Goal: Task Accomplishment & Management: Use online tool/utility

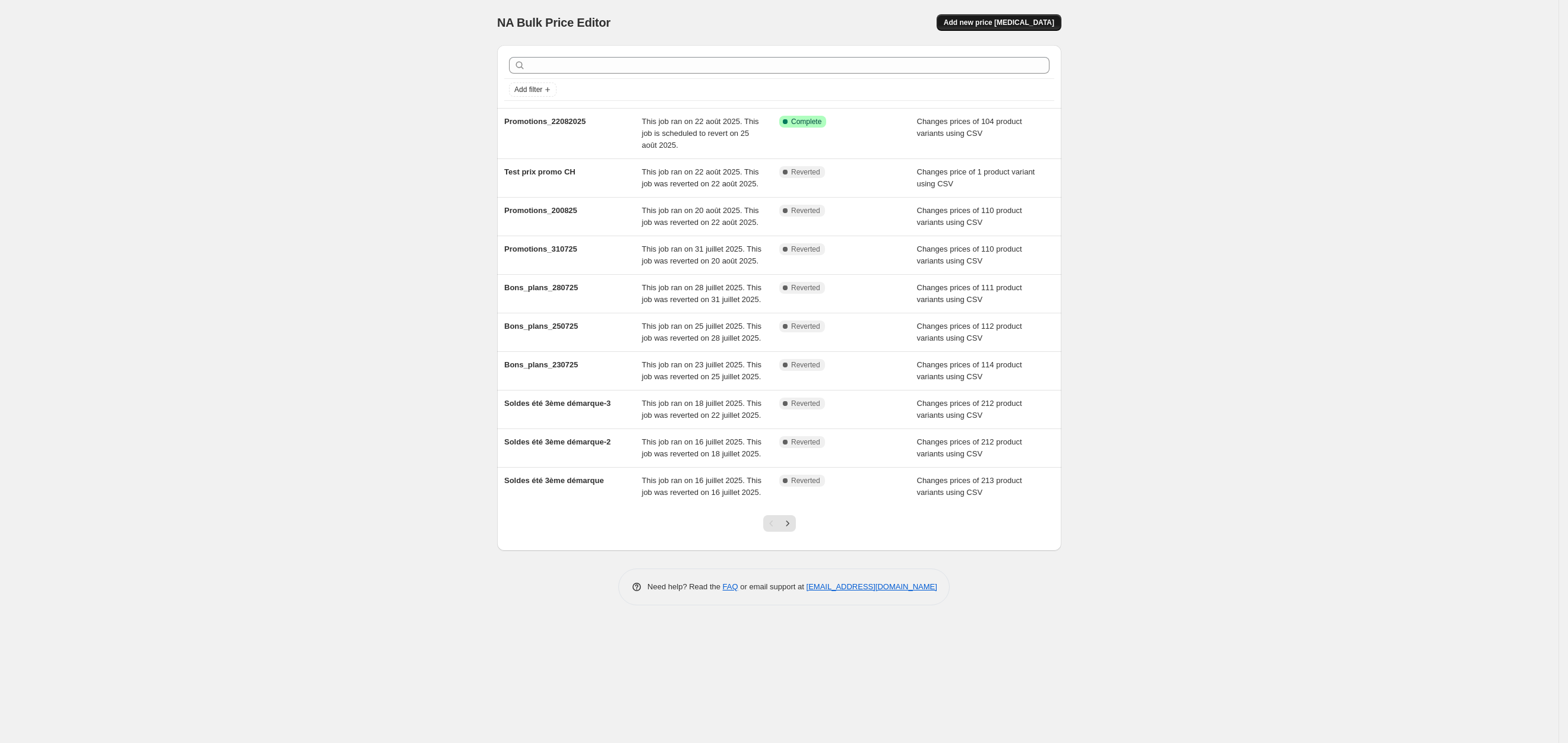
click at [1003, 18] on span "Add new price [MEDICAL_DATA]" at bounding box center [999, 22] width 110 height 9
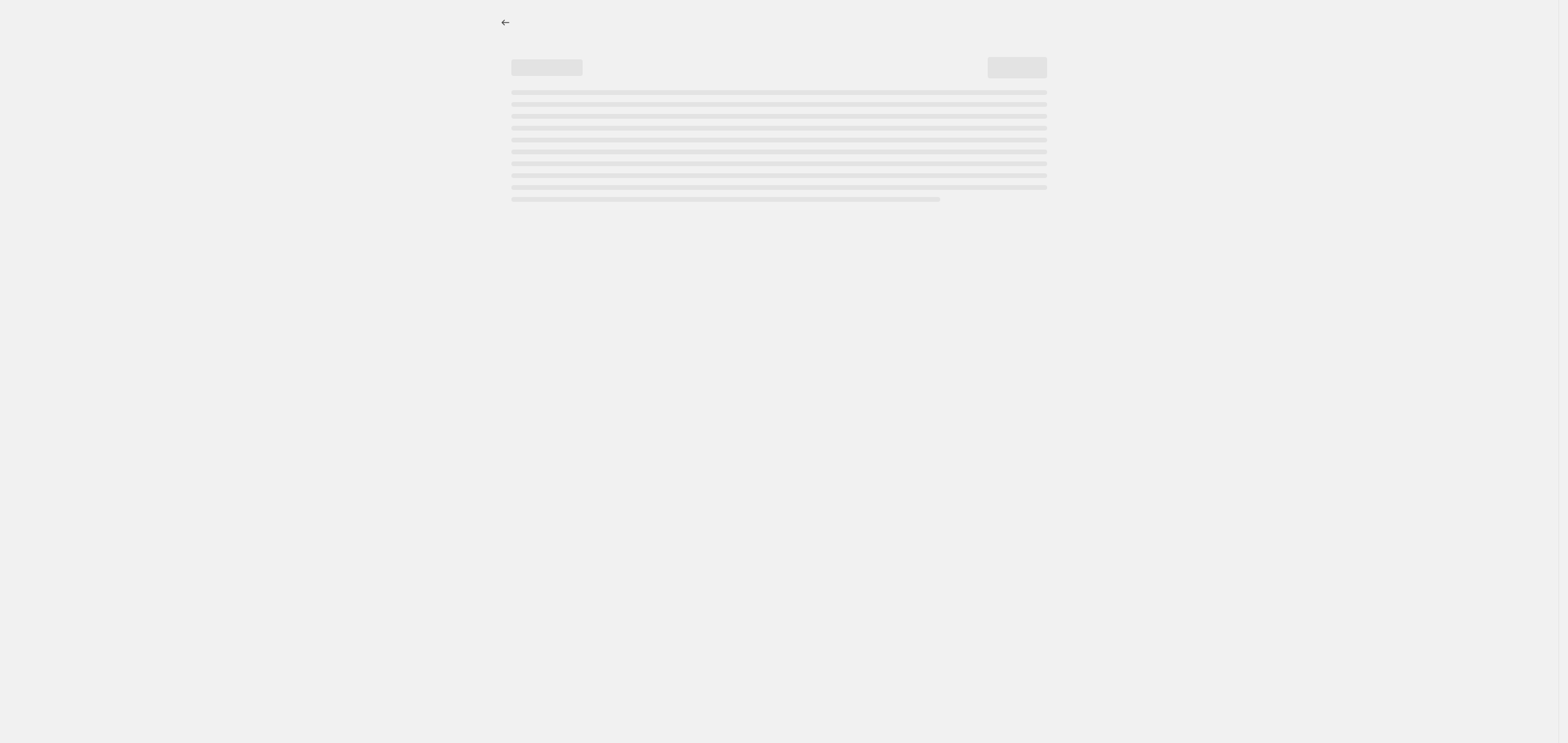
select select "percentage"
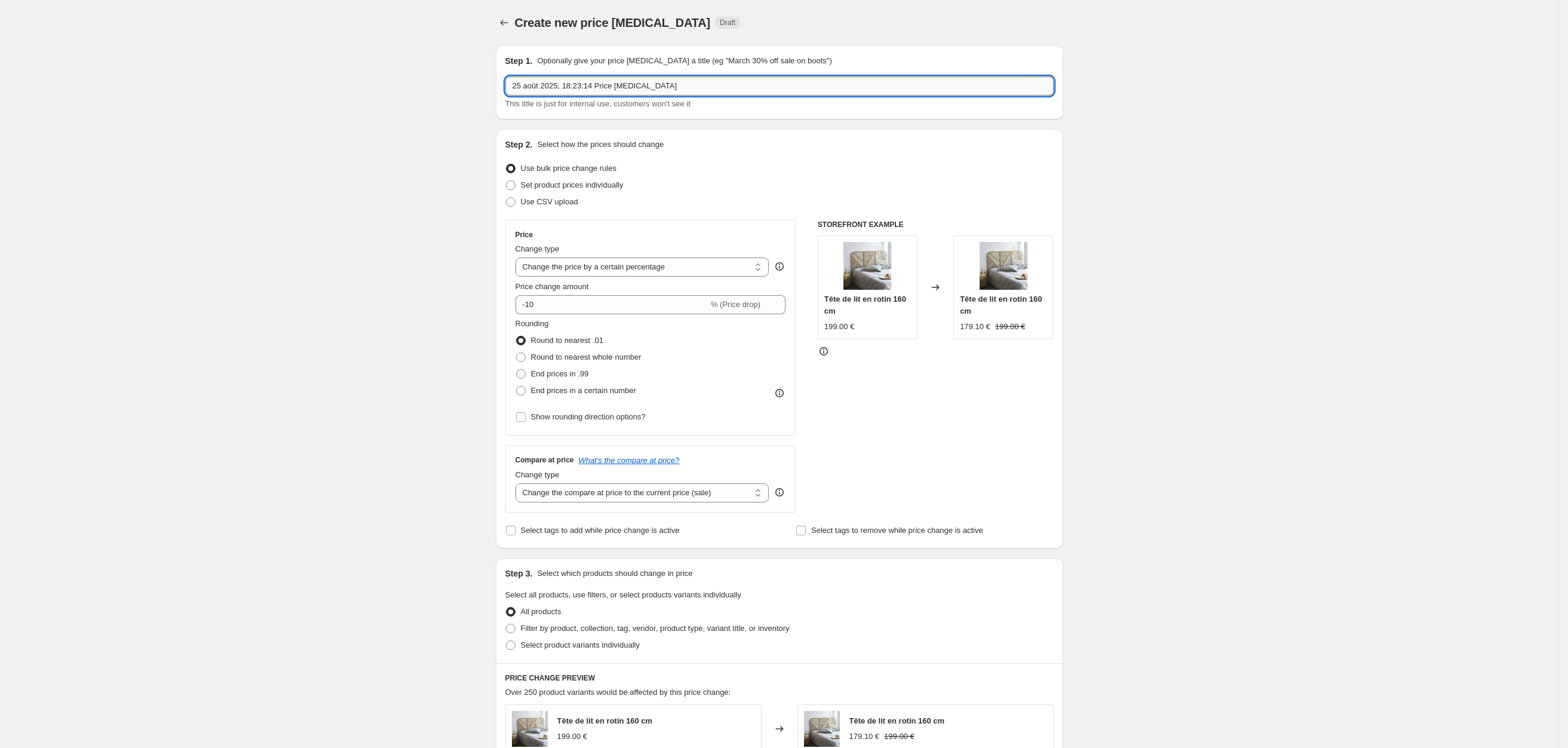
click at [613, 89] on input "25 août 2025, 18:23:14 Price [MEDICAL_DATA]" at bounding box center [780, 86] width 549 height 19
click at [616, 86] on input "Ventes_flash" at bounding box center [780, 86] width 549 height 19
type input "Ventes_flash_260825"
click at [432, 243] on div "Create new price [MEDICAL_DATA]. This page is ready Create new price [MEDICAL_D…" at bounding box center [779, 631] width 1559 height 1261
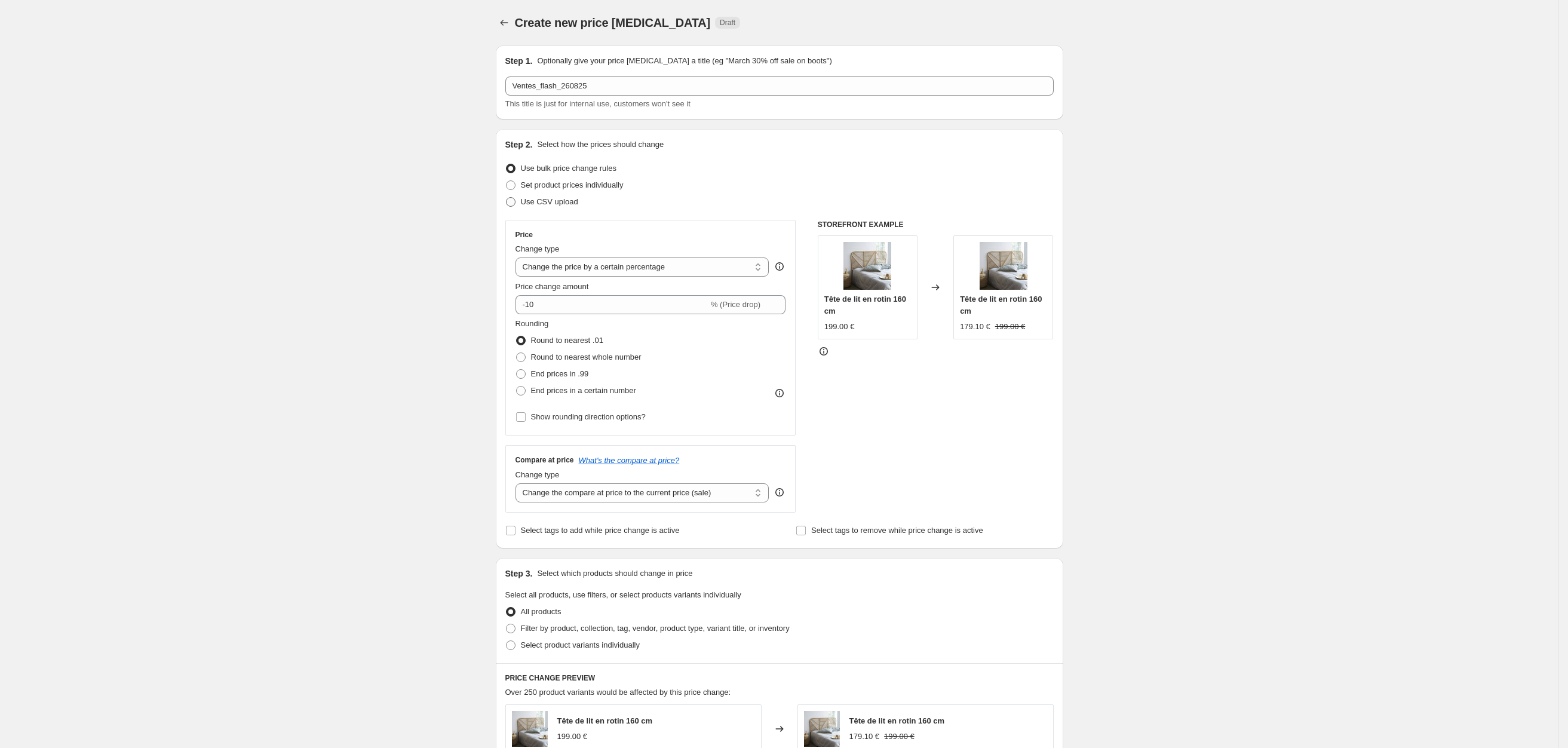
click at [528, 204] on span "Use CSV upload" at bounding box center [550, 202] width 57 height 9
click at [506, 197] on input "Use CSV upload" at bounding box center [506, 197] width 1 height 1
radio input "true"
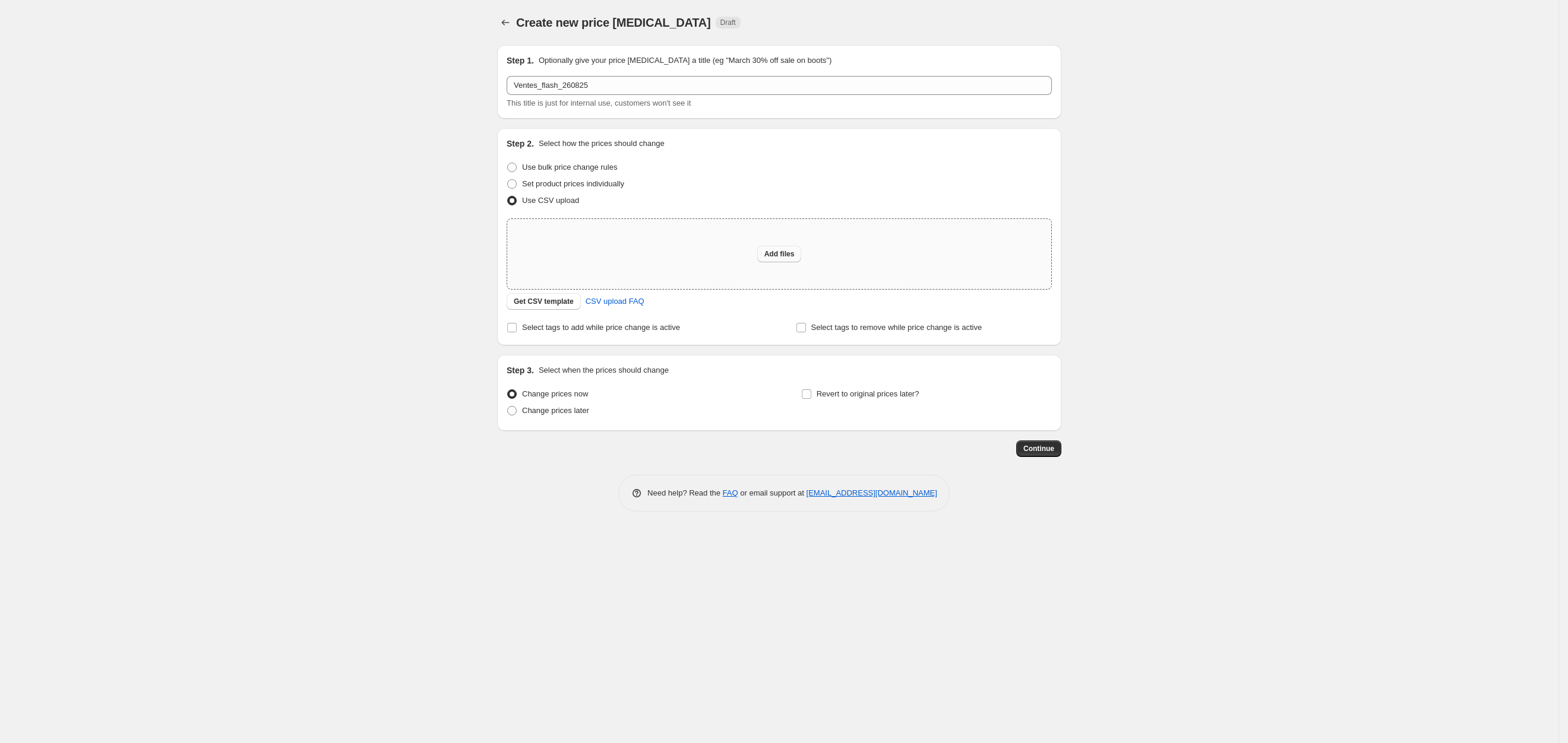
click at [783, 251] on span "Add files" at bounding box center [779, 254] width 30 height 9
click at [784, 255] on span "Add files" at bounding box center [779, 254] width 30 height 9
type input "C:\fakepath\Ventes_flash_260825.csv"
click at [775, 250] on span "Add files" at bounding box center [779, 254] width 30 height 9
type input "C:\fakepath\Ventes_flash_260825.csv"
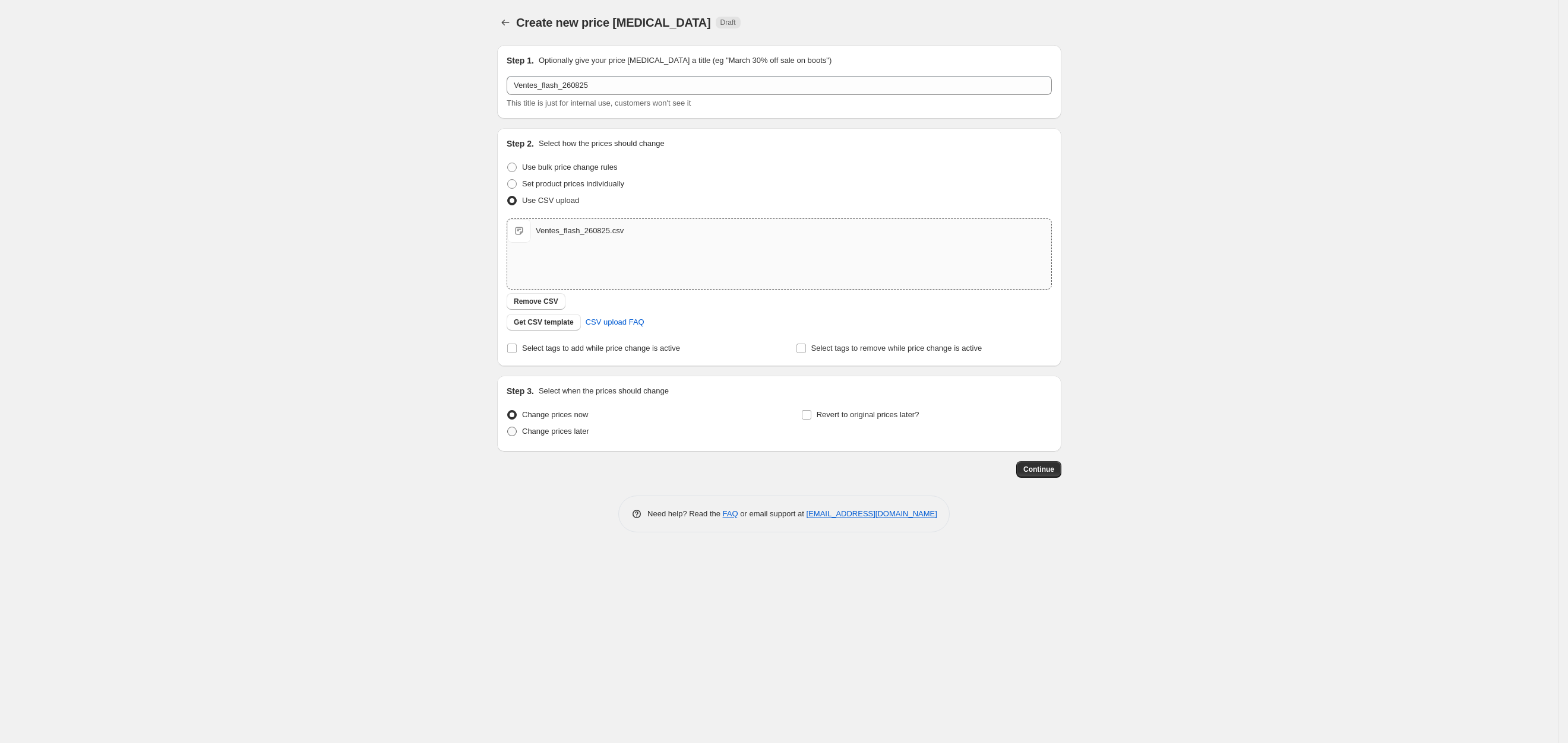
click at [510, 430] on span at bounding box center [512, 431] width 9 height 9
click at [508, 428] on input "Change prices later" at bounding box center [507, 427] width 1 height 1
radio input "true"
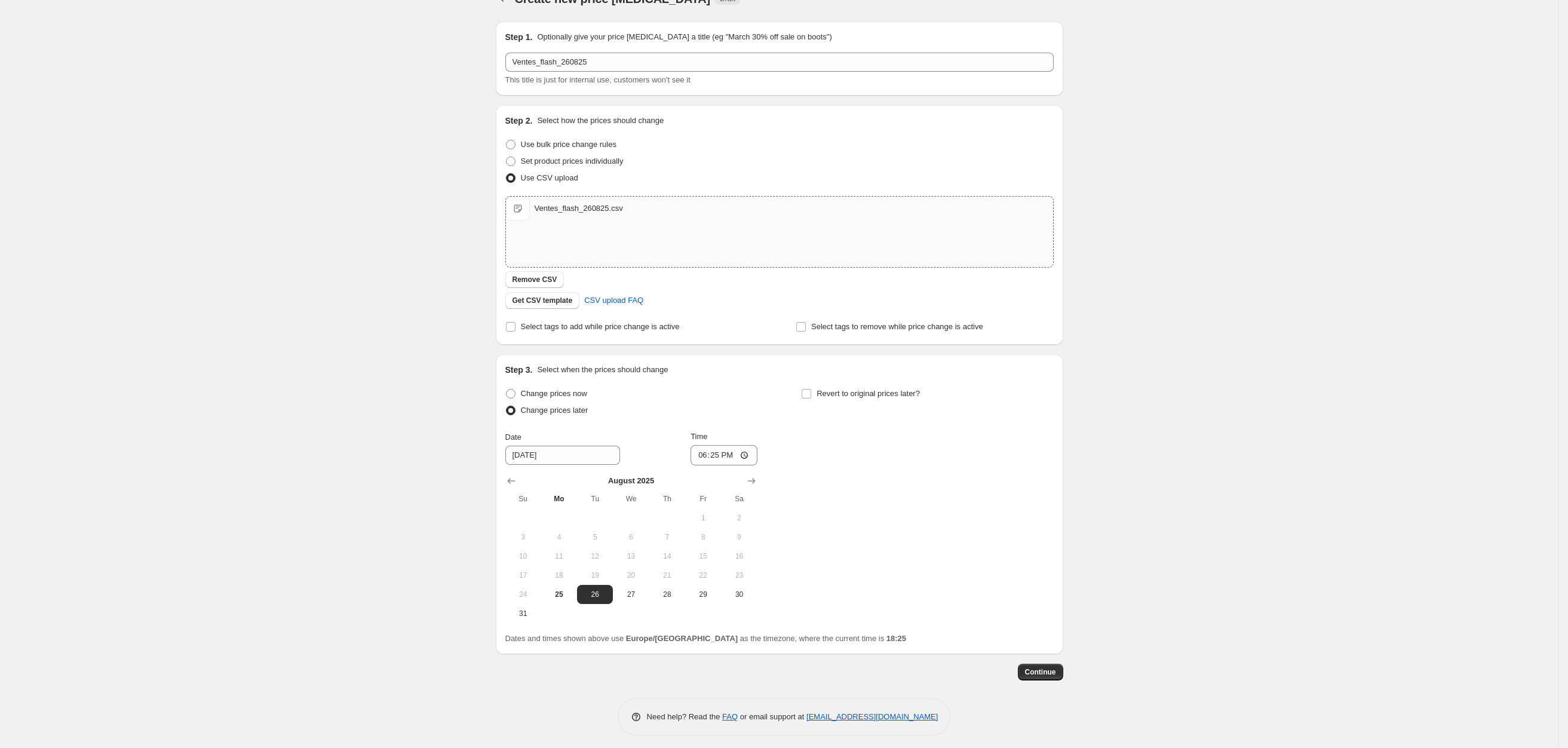
scroll to position [29, 0]
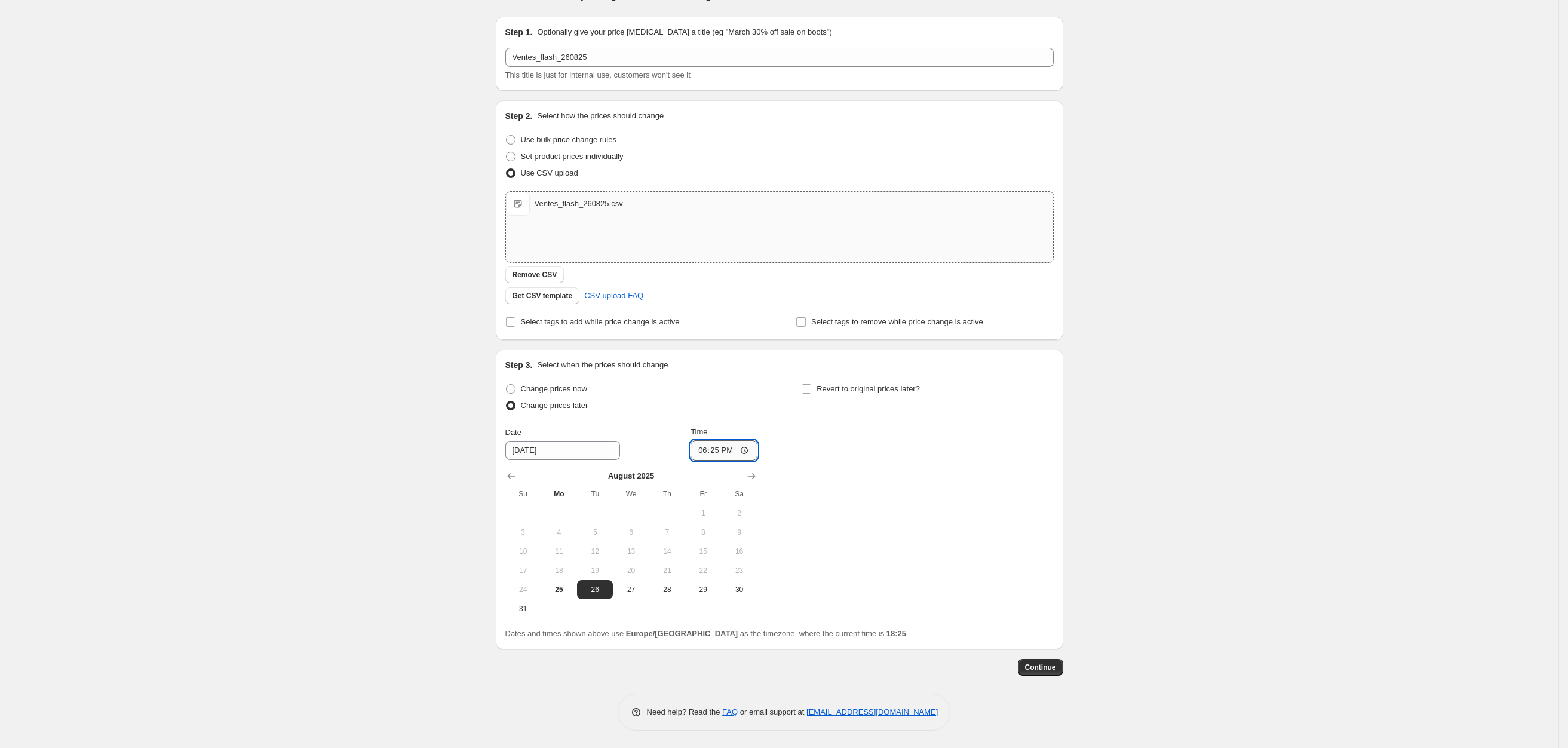
click at [722, 451] on input "18:25" at bounding box center [723, 451] width 67 height 21
type input "00:00"
click at [812, 389] on input "Revert to original prices later?" at bounding box center [806, 389] width 9 height 9
checkbox input "true"
click at [1018, 443] on input "18:25" at bounding box center [1020, 451] width 67 height 21
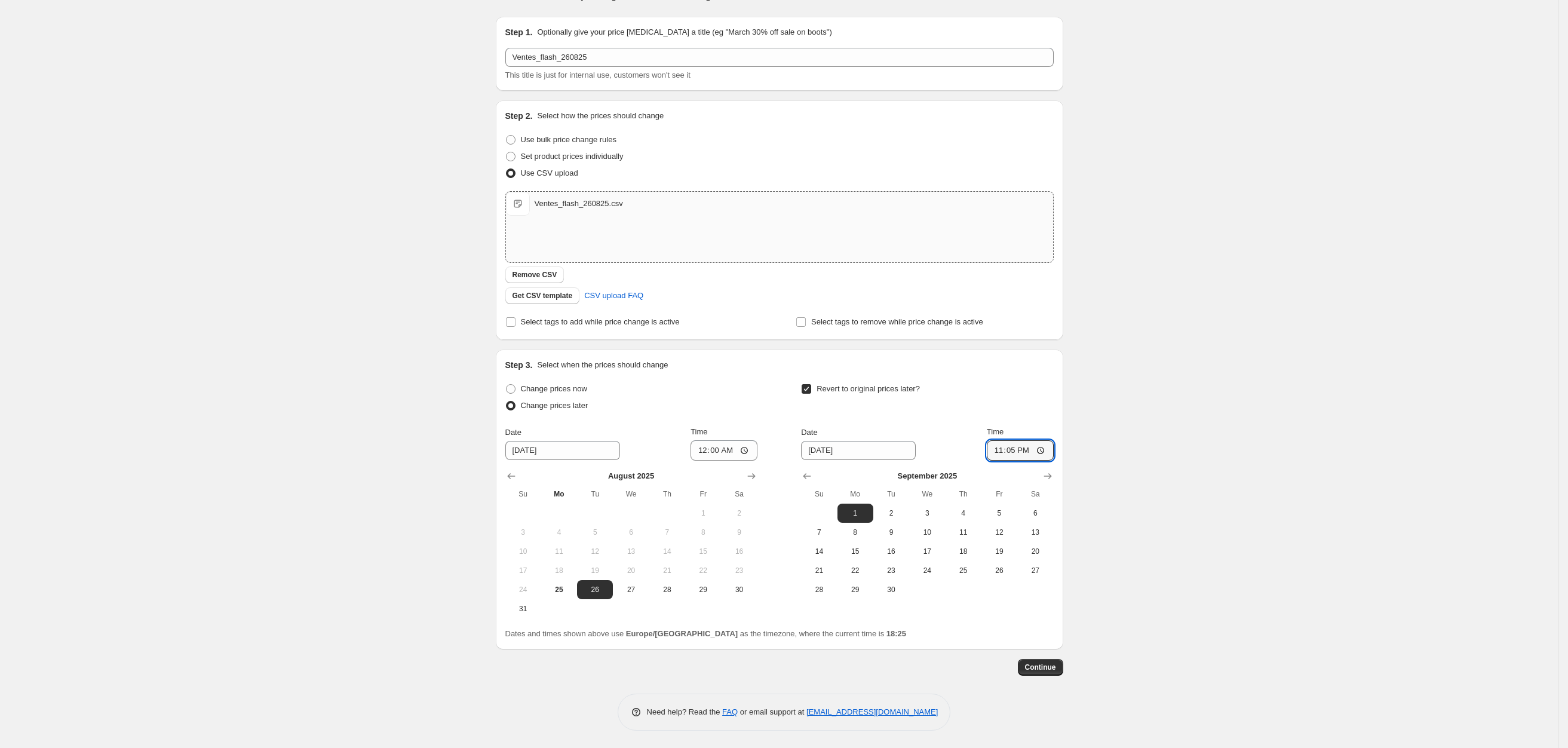
type input "23:59"
click at [1119, 491] on div "Create new price [MEDICAL_DATA]. This page is ready Create new price [MEDICAL_D…" at bounding box center [779, 359] width 1559 height 777
click at [1054, 671] on span "Continue" at bounding box center [1040, 667] width 31 height 9
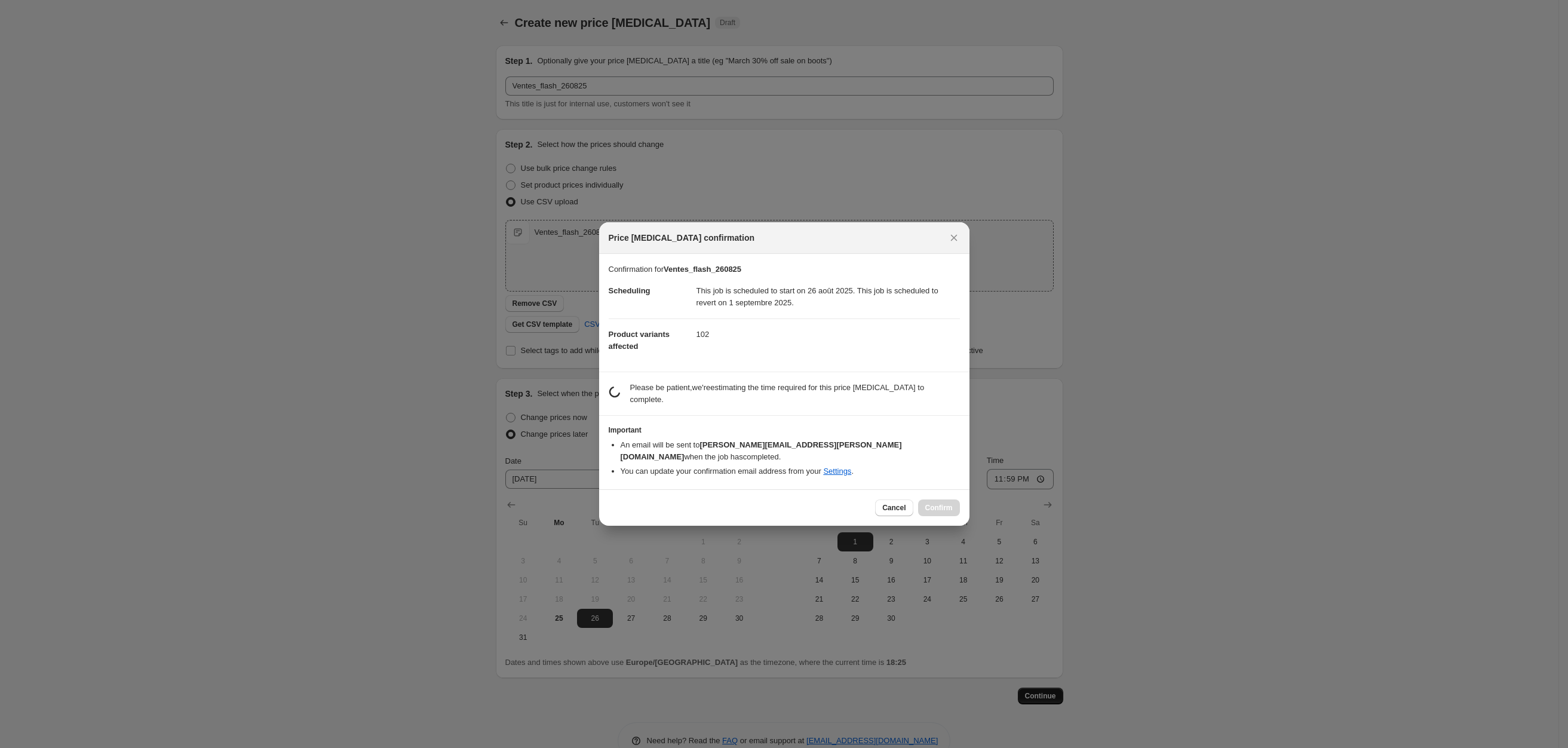
scroll to position [0, 0]
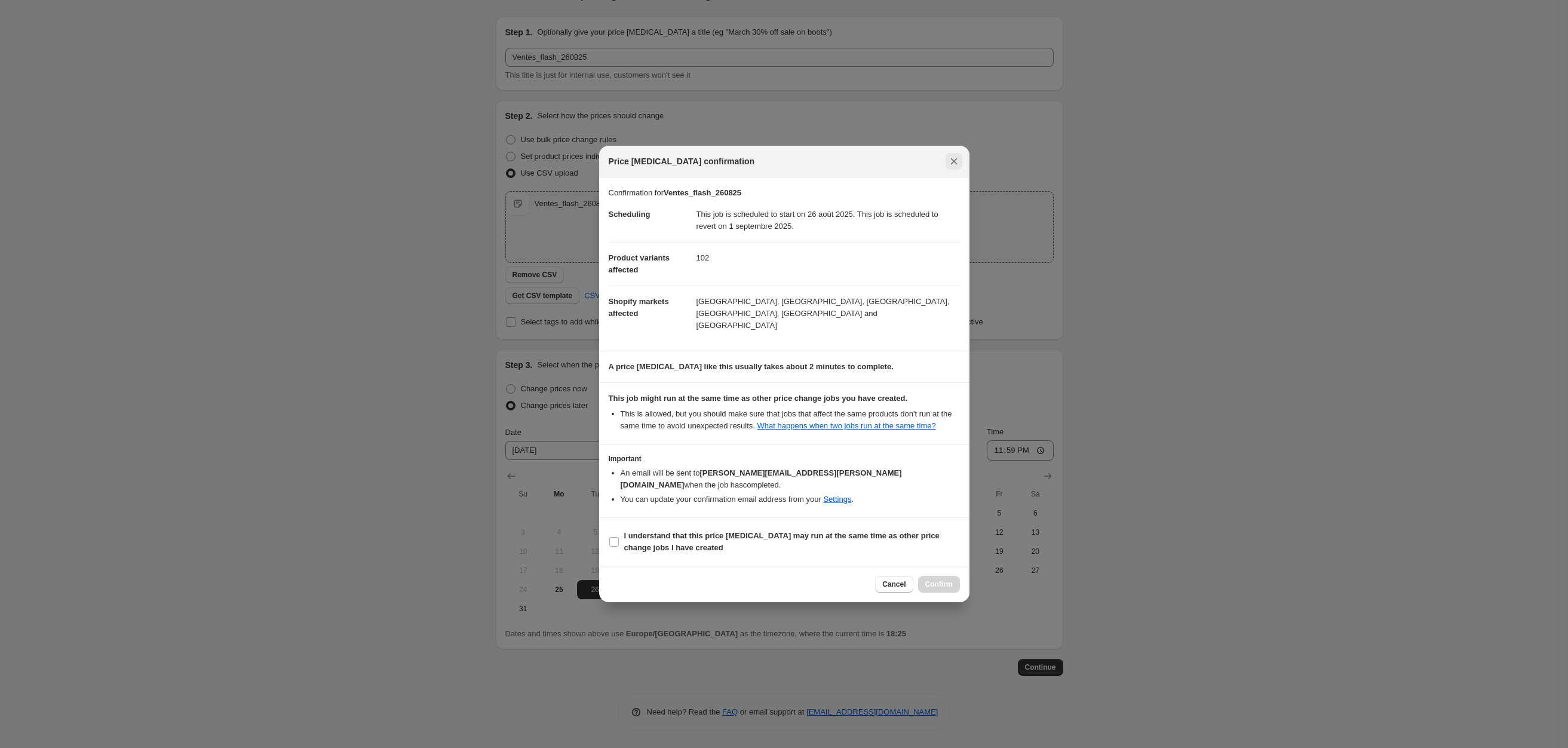
click at [955, 167] on icon "Close" at bounding box center [954, 161] width 12 height 12
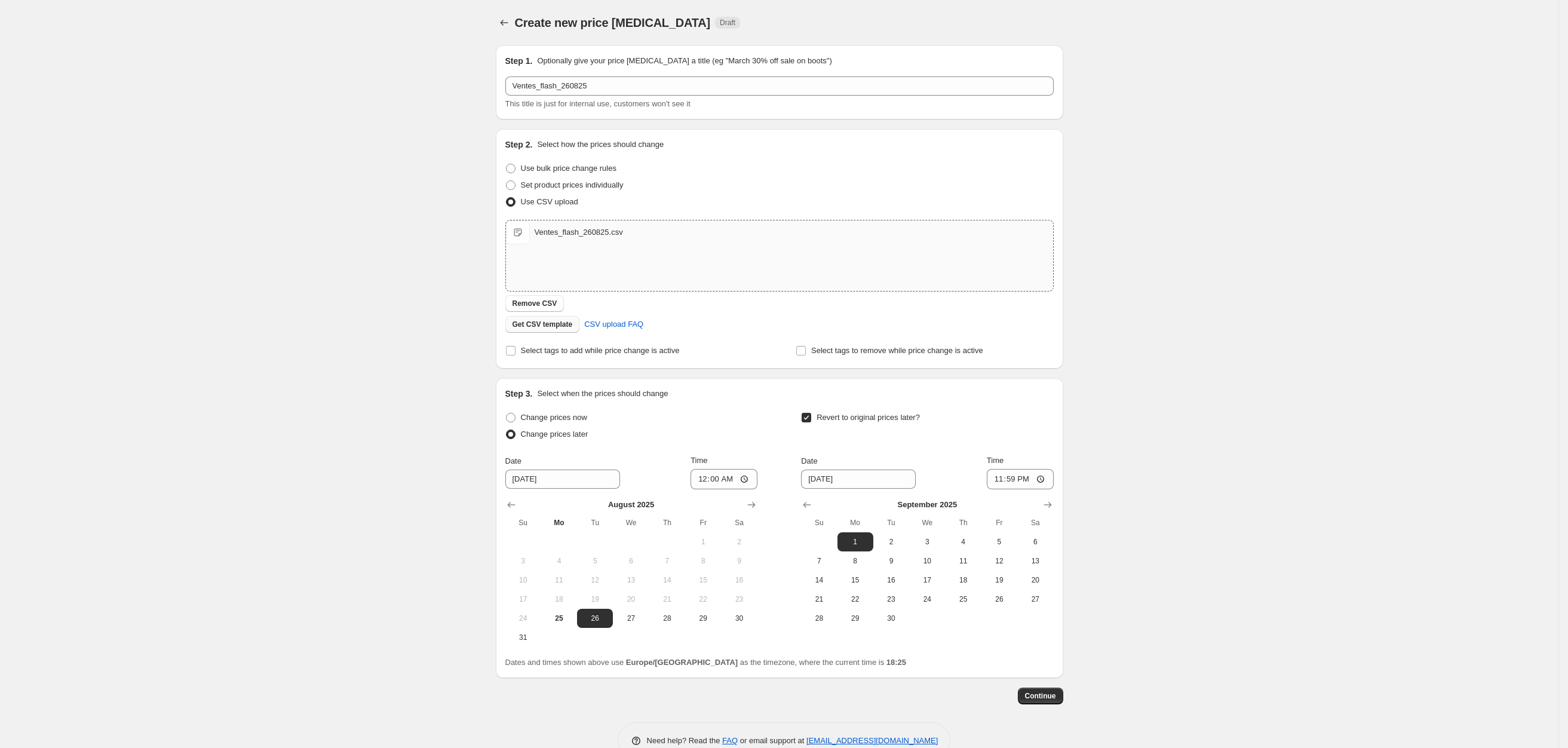
scroll to position [29, 0]
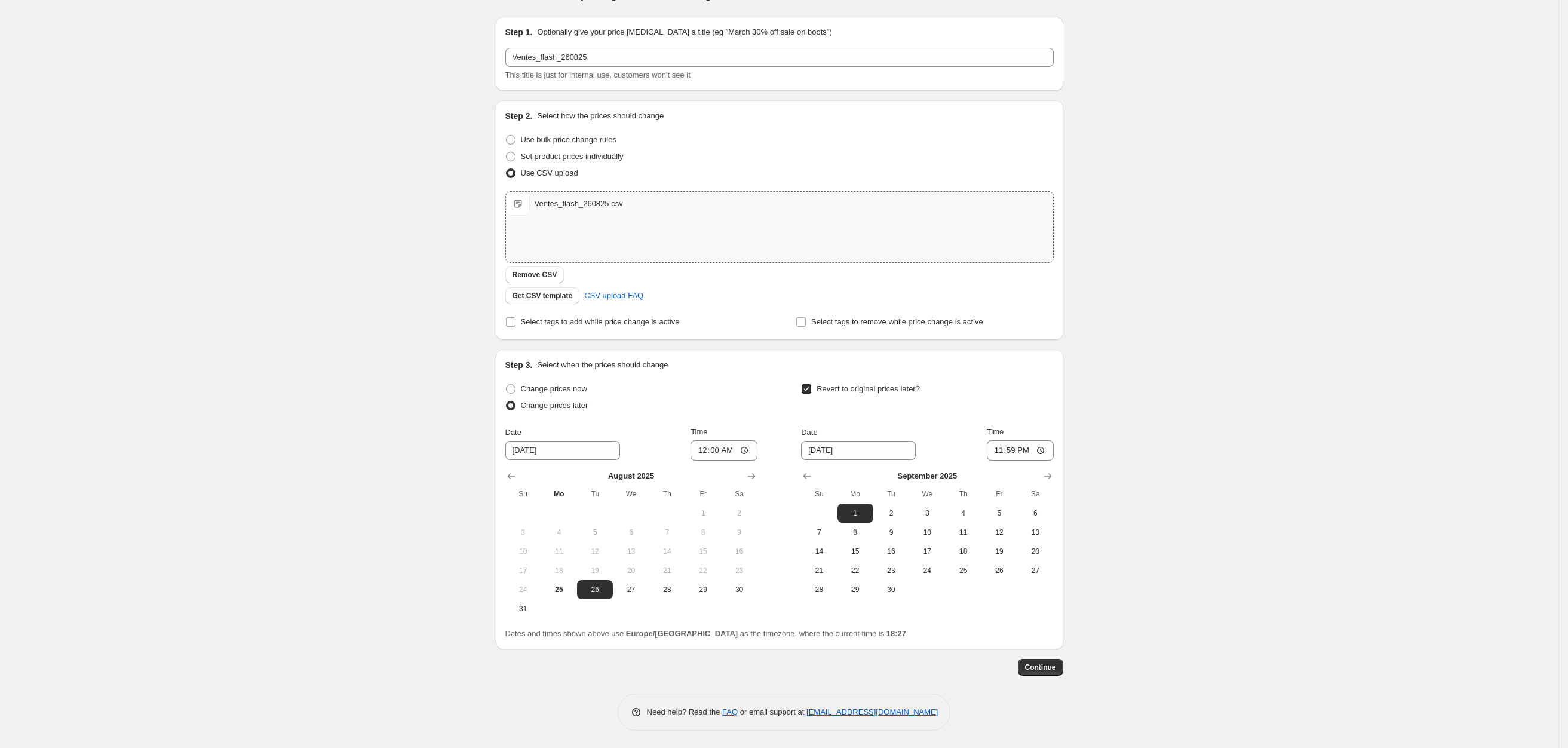
click at [566, 203] on div "Ventes_flash_260825.csv" at bounding box center [579, 203] width 88 height 12
type input "C:\fakepath\Ventes_flash_260825.csv"
click at [1036, 670] on span "Continue" at bounding box center [1040, 667] width 31 height 9
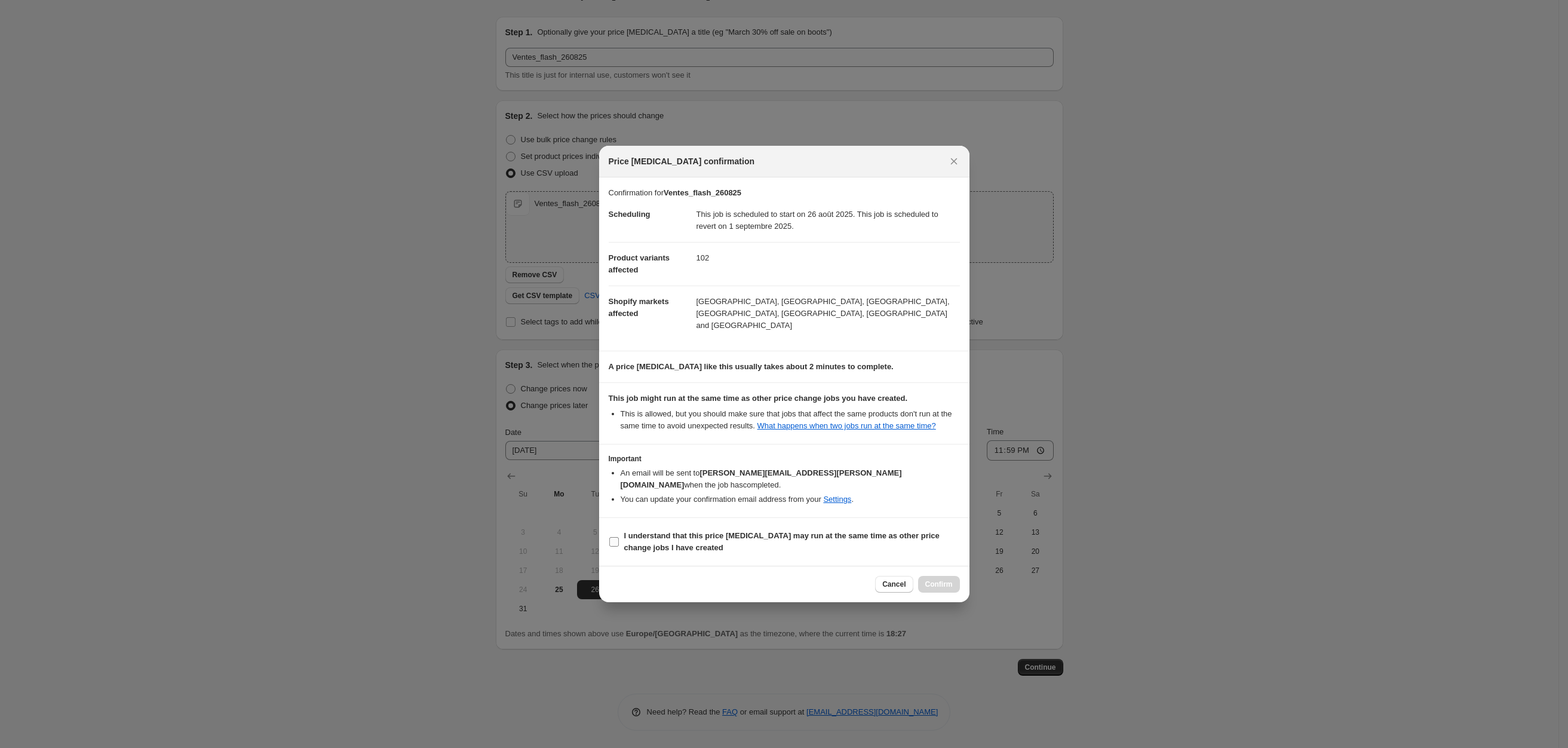
click at [616, 528] on label "I understand that this price [MEDICAL_DATA] may run at the same time as other p…" at bounding box center [784, 542] width 351 height 29
click at [616, 538] on input "I understand that this price [MEDICAL_DATA] may run at the same time as other p…" at bounding box center [614, 542] width 9 height 9
checkbox input "true"
click at [943, 580] on span "Confirm" at bounding box center [939, 584] width 27 height 9
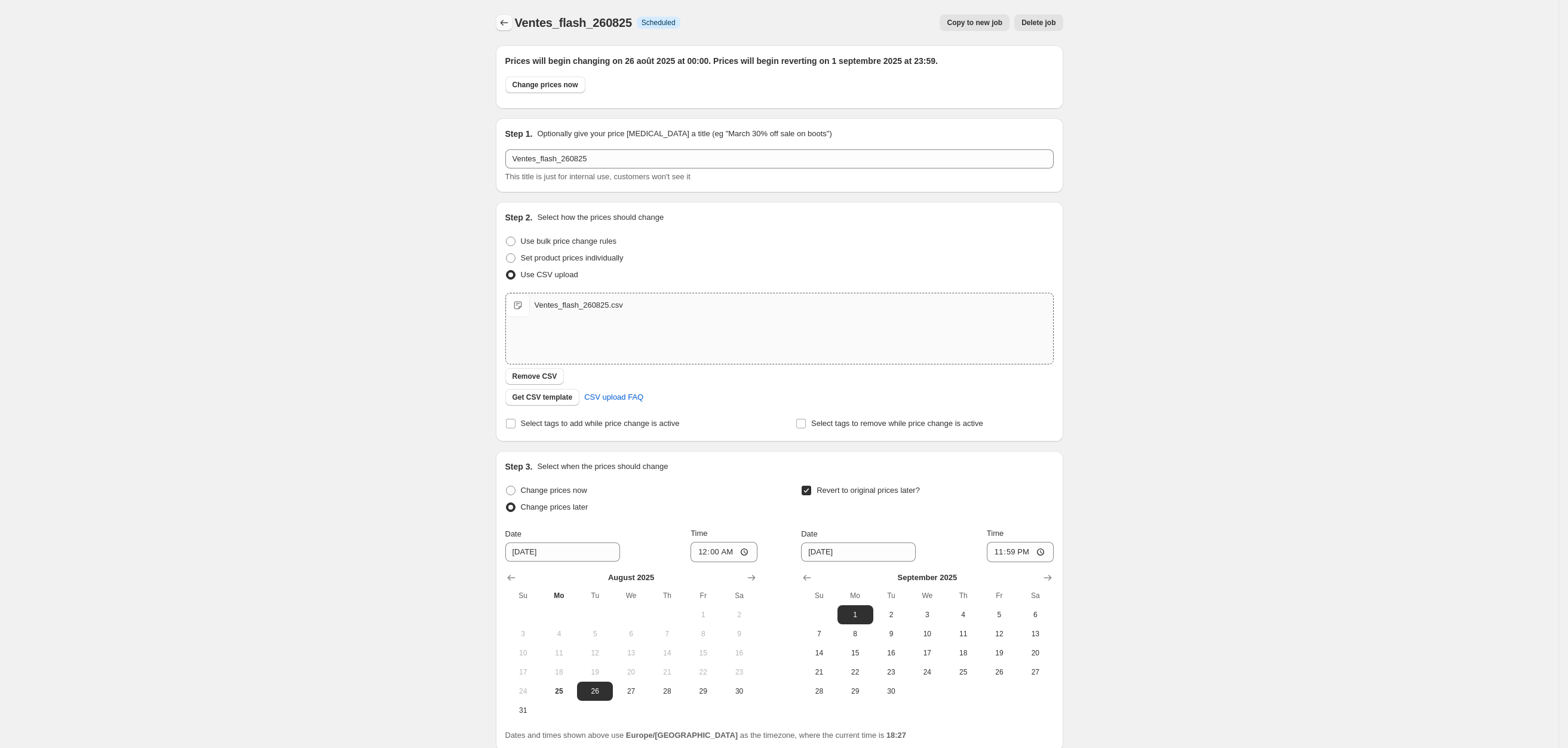
click at [513, 28] on button "Price change jobs" at bounding box center [505, 23] width 17 height 17
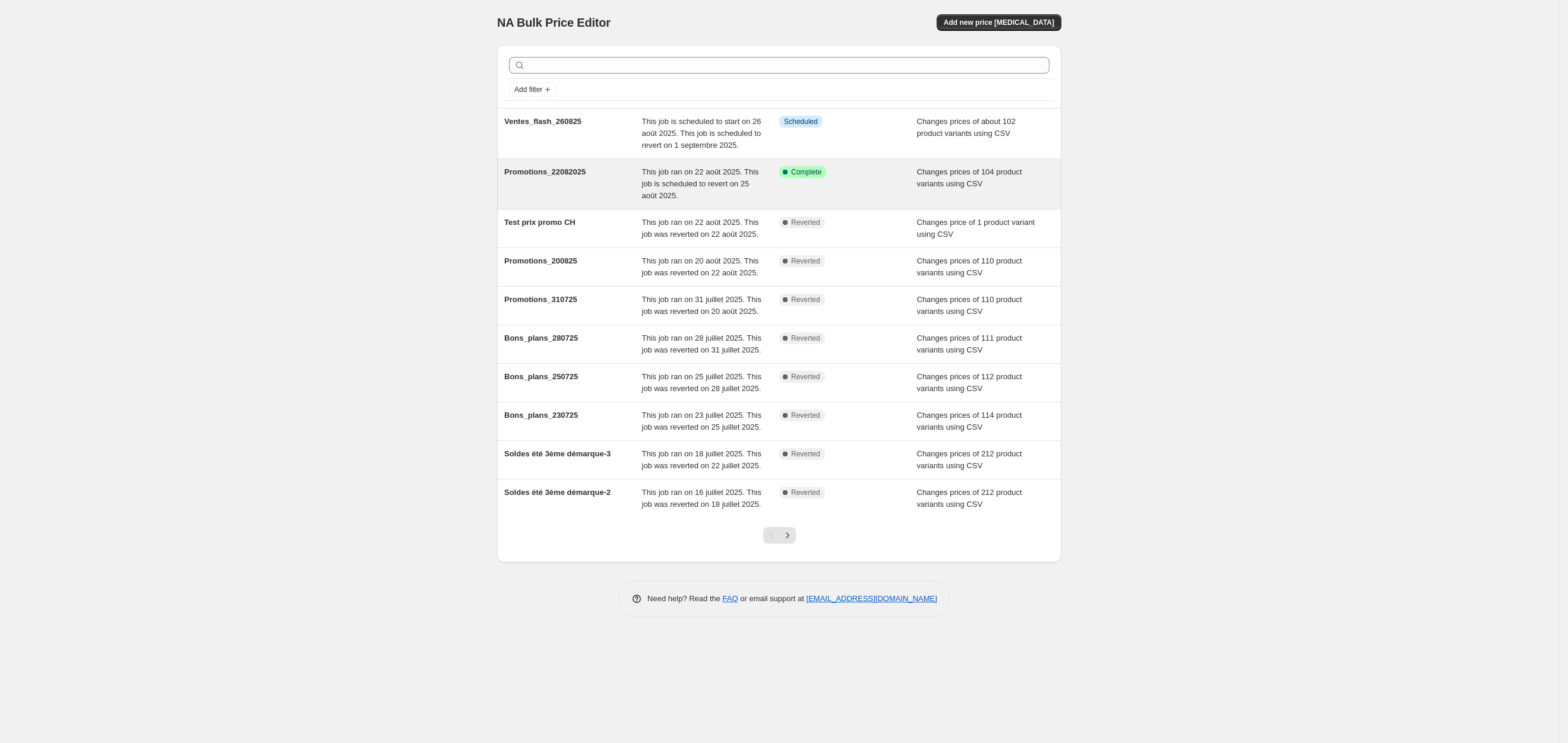
click at [842, 178] on div "Success Complete Complete" at bounding box center [839, 172] width 120 height 12
